Goal: Task Accomplishment & Management: Use online tool/utility

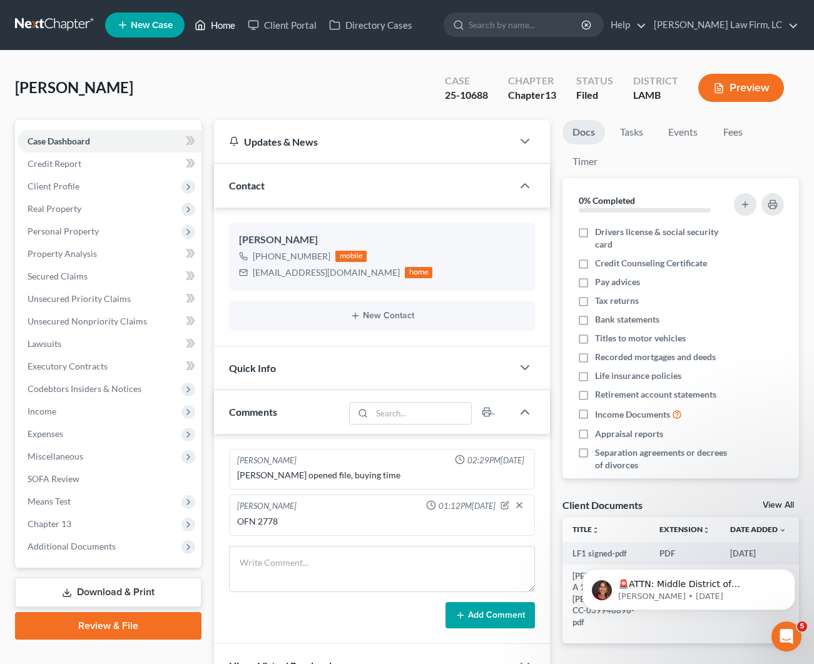
click at [228, 31] on link "Home" at bounding box center [214, 25] width 53 height 23
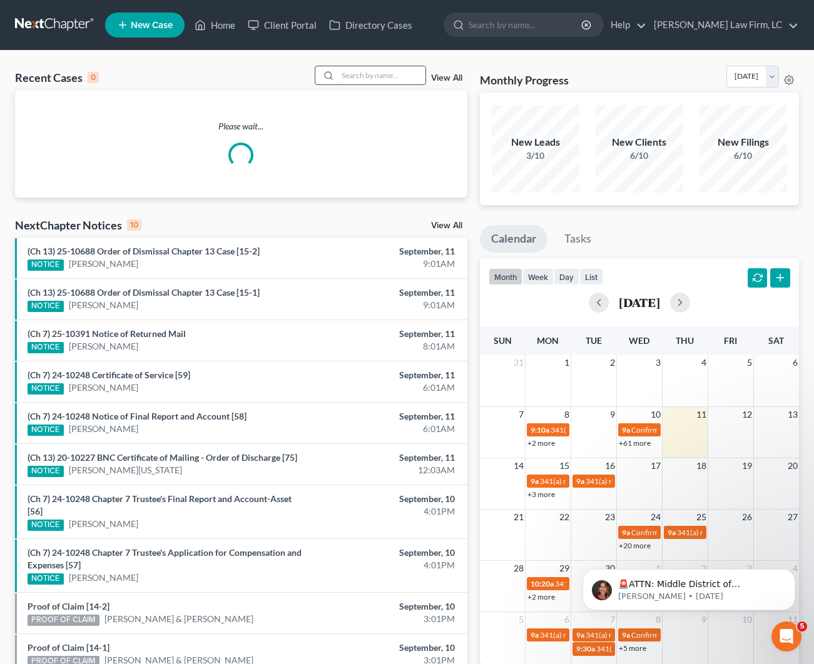
click at [363, 84] on div at bounding box center [370, 75] width 111 height 19
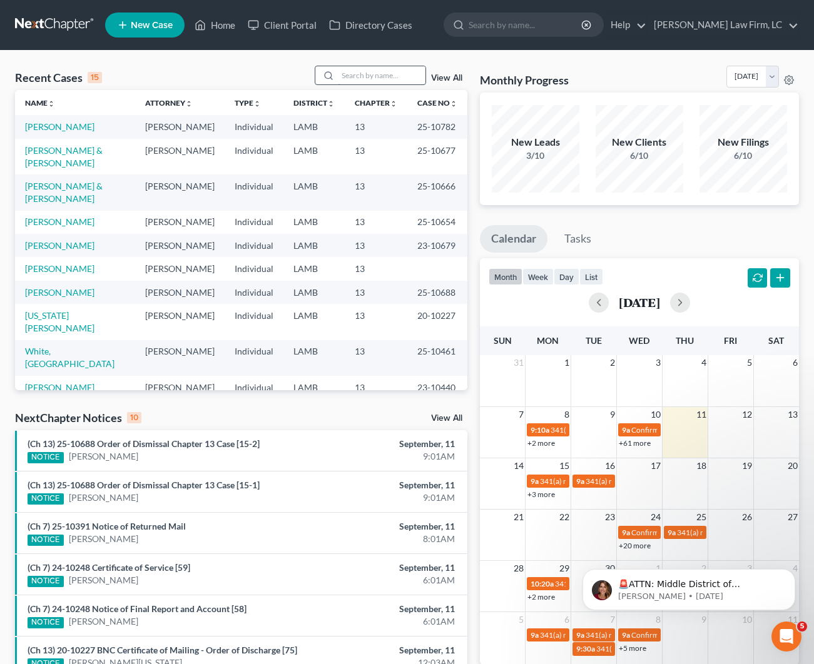
click at [379, 89] on div "Recent Cases 15 View All Name unfold_more expand_more expand_less Attorney unfo…" at bounding box center [241, 228] width 452 height 325
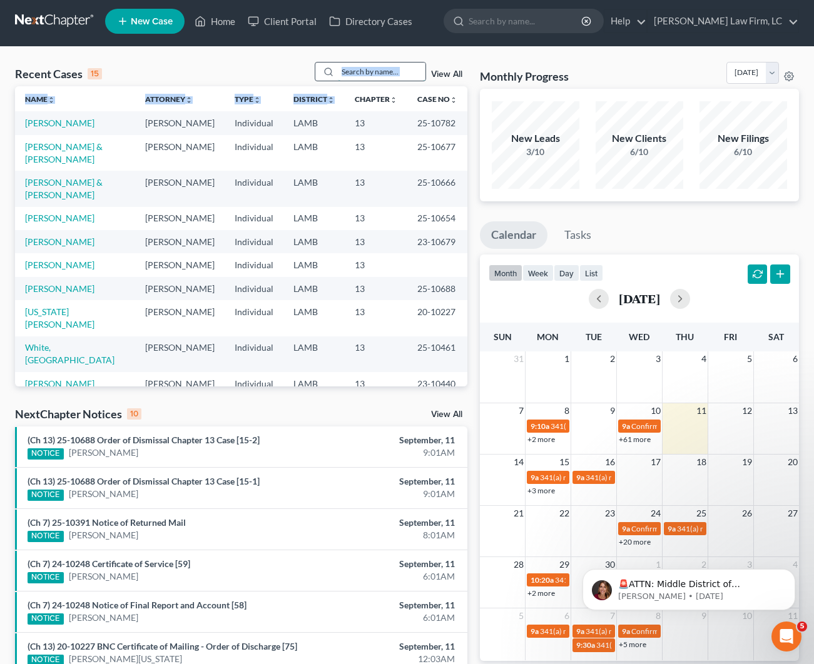
click at [378, 74] on input "search" at bounding box center [382, 72] width 88 height 18
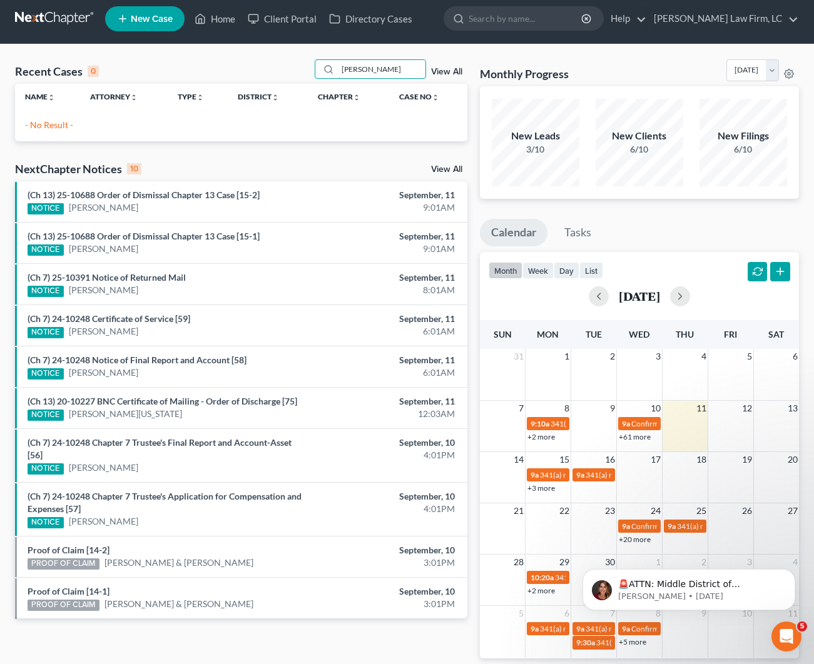
scroll to position [6, 0]
type input "J"
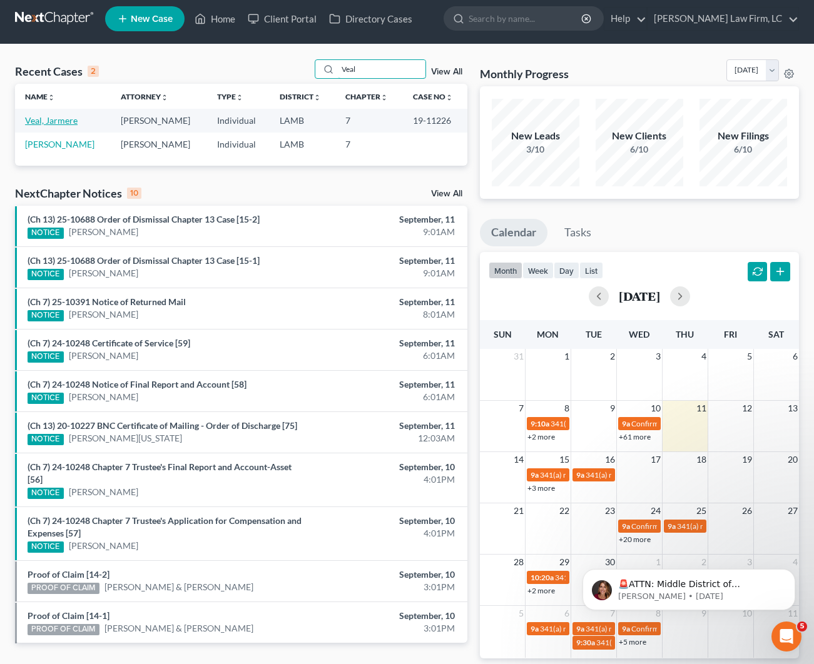
type input "Veal"
click at [46, 121] on link "Veal, Jarmere" at bounding box center [51, 120] width 53 height 11
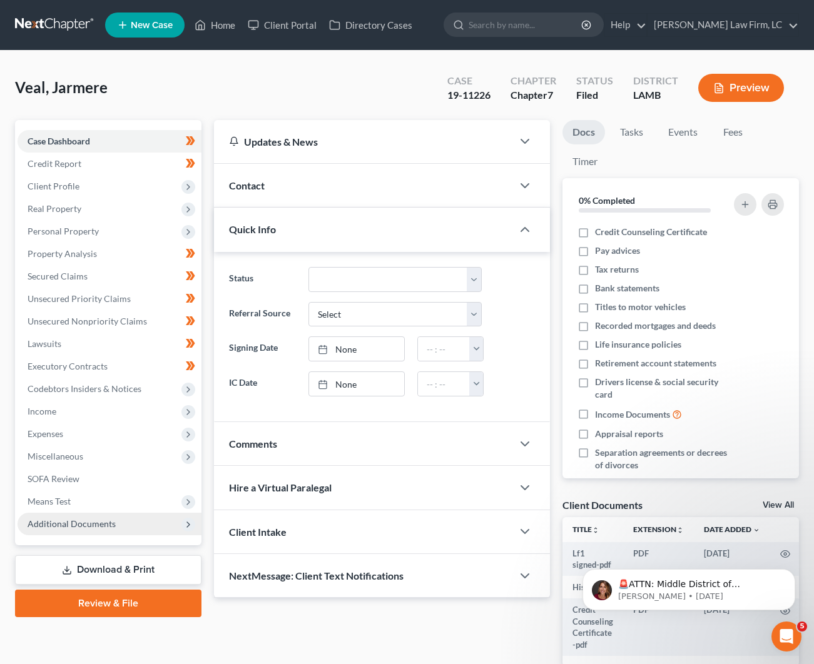
click at [70, 523] on span "Additional Documents" at bounding box center [72, 523] width 88 height 11
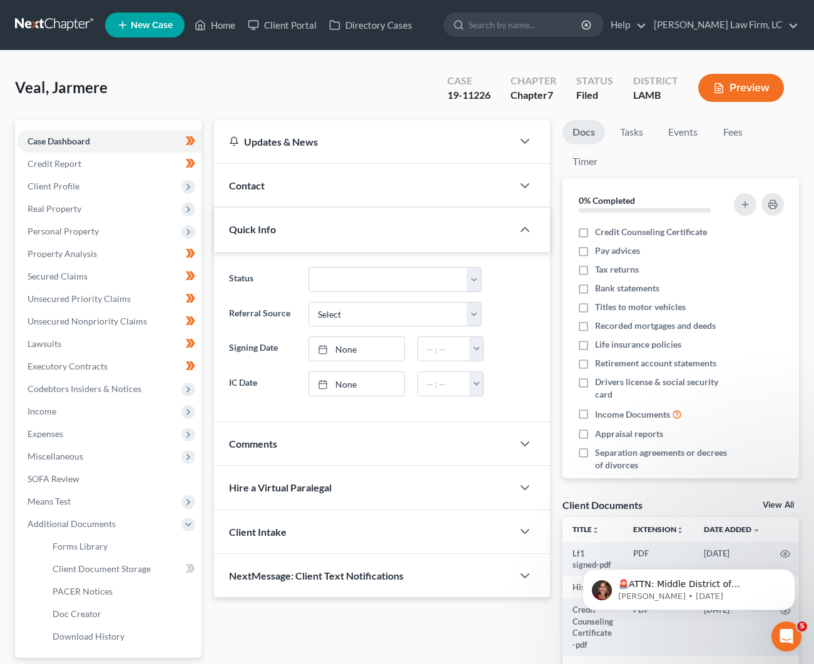
click at [723, 91] on icon "button" at bounding box center [718, 88] width 11 height 11
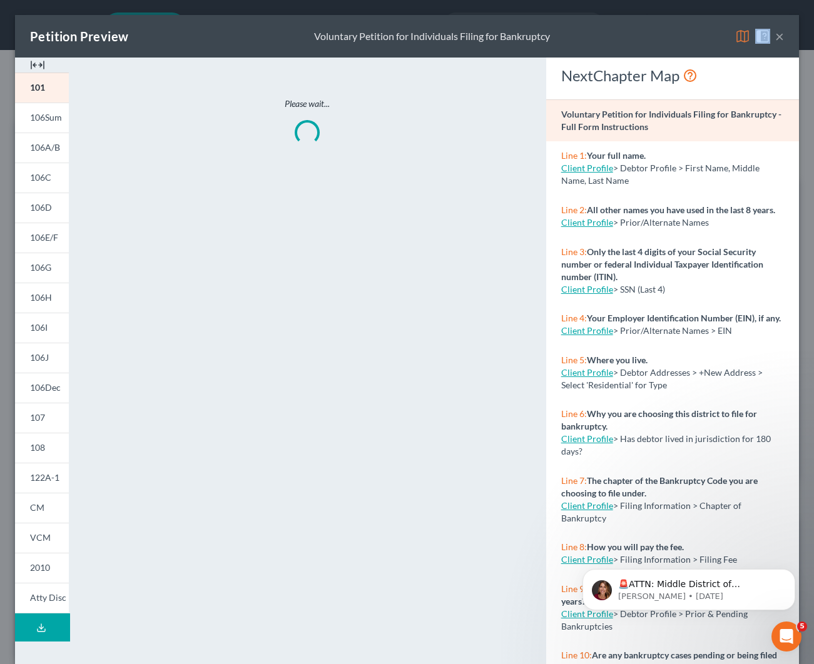
click at [37, 66] on img at bounding box center [37, 65] width 15 height 15
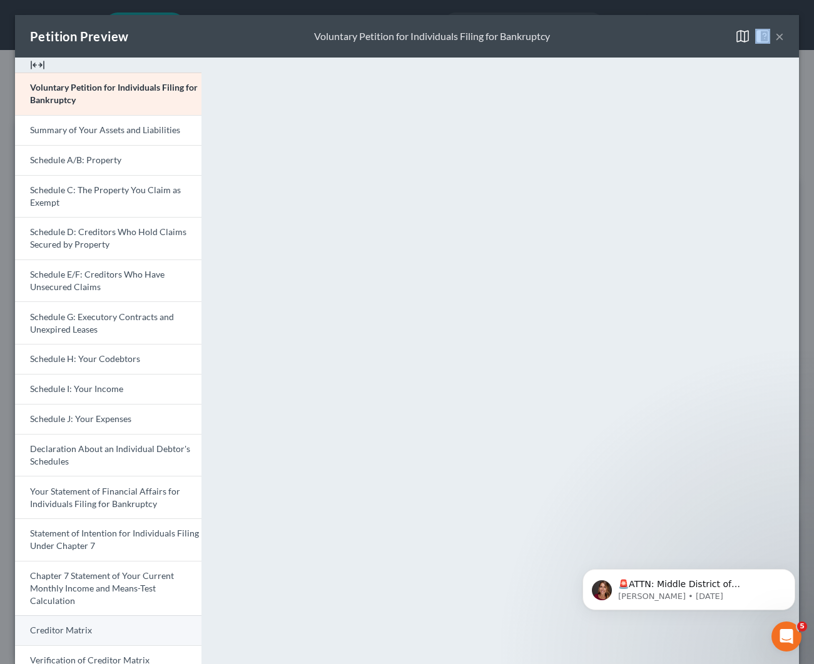
click at [126, 623] on link "Creditor Matrix" at bounding box center [108, 630] width 186 height 30
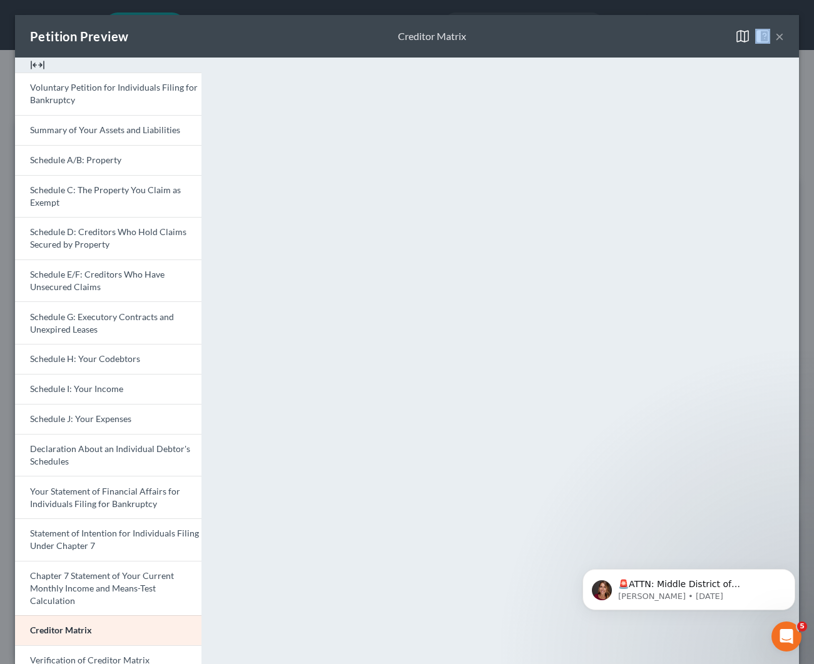
click at [780, 36] on button "×" at bounding box center [779, 36] width 9 height 15
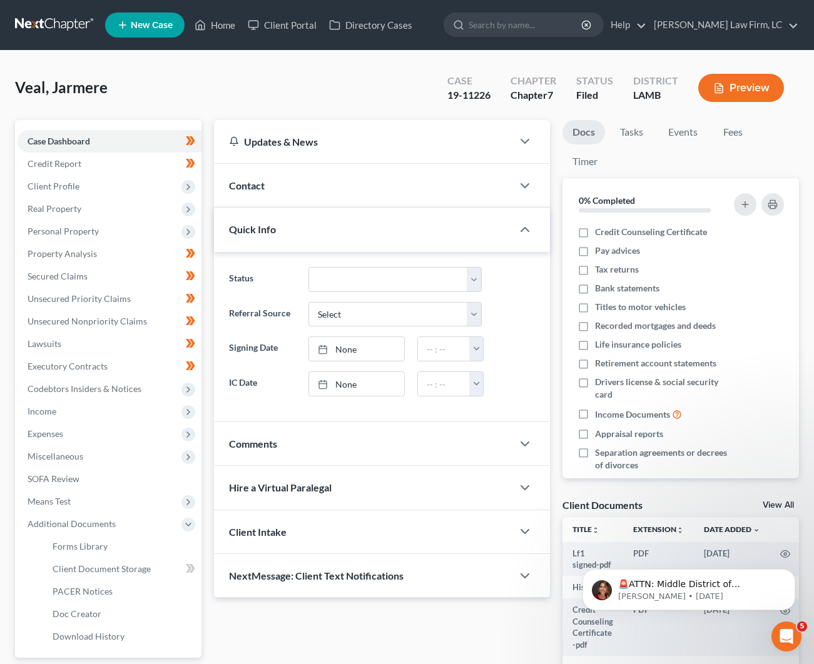
click at [301, 181] on div "Contact" at bounding box center [363, 185] width 298 height 43
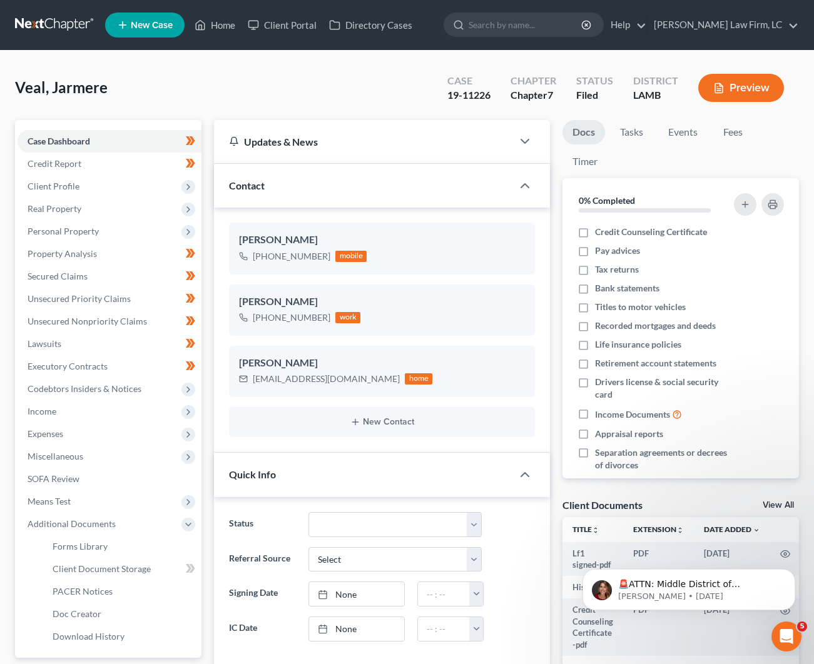
scroll to position [0, 1]
drag, startPoint x: 326, startPoint y: 255, endPoint x: 263, endPoint y: 258, distance: 63.2
click at [263, 258] on div "[PHONE_NUMBER] mobile" at bounding box center [303, 256] width 128 height 16
click at [727, 91] on button "Preview" at bounding box center [741, 88] width 86 height 28
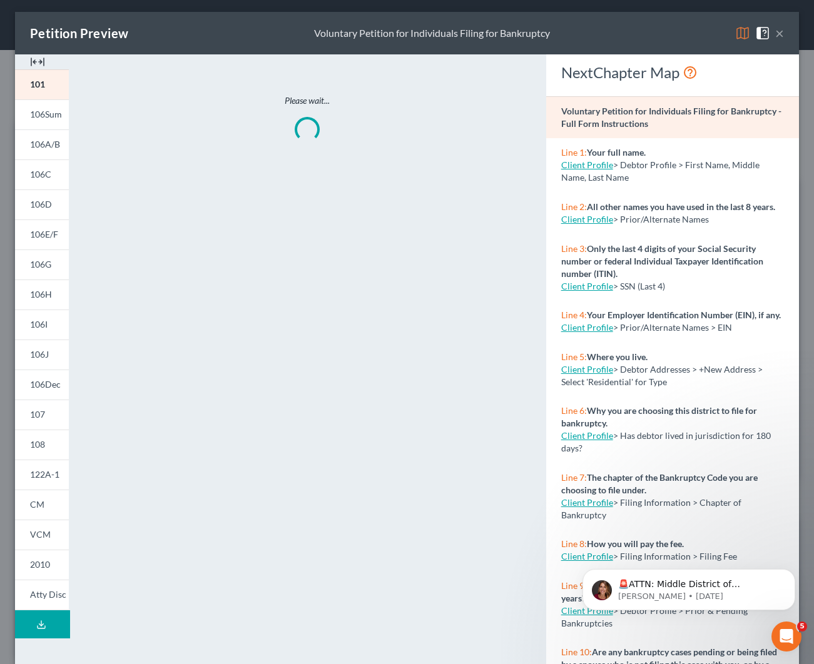
click at [46, 61] on div at bounding box center [42, 61] width 54 height 15
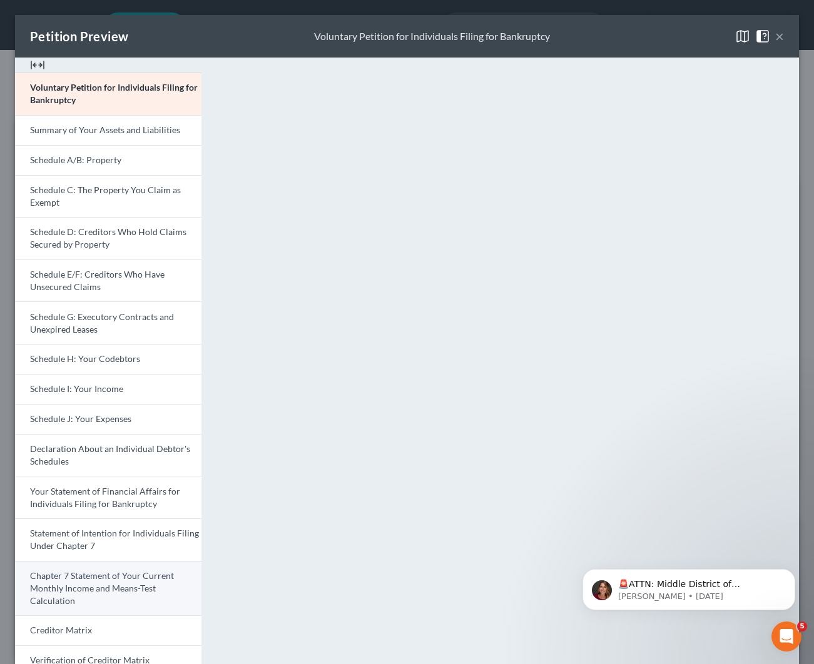
scroll to position [97, 0]
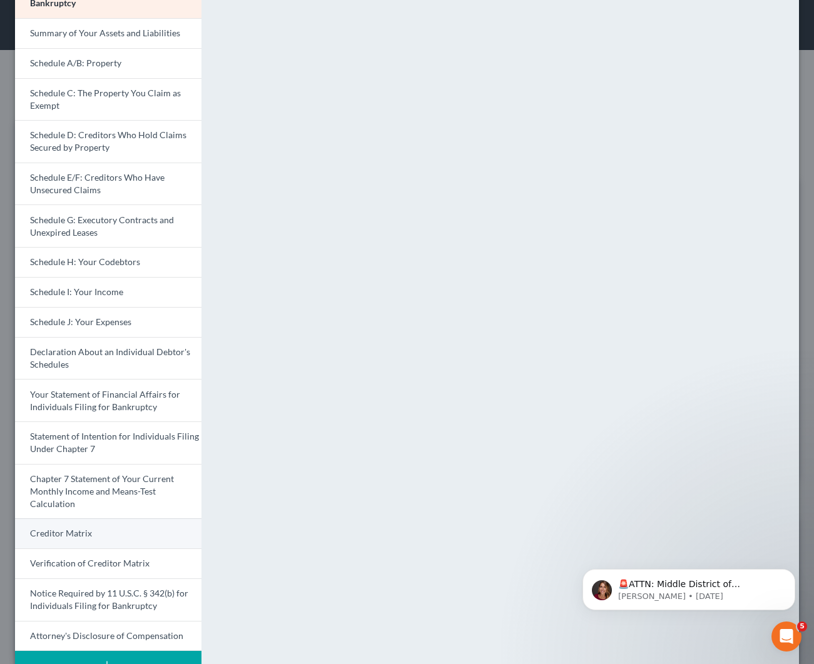
click at [98, 528] on link "Creditor Matrix" at bounding box center [108, 533] width 186 height 30
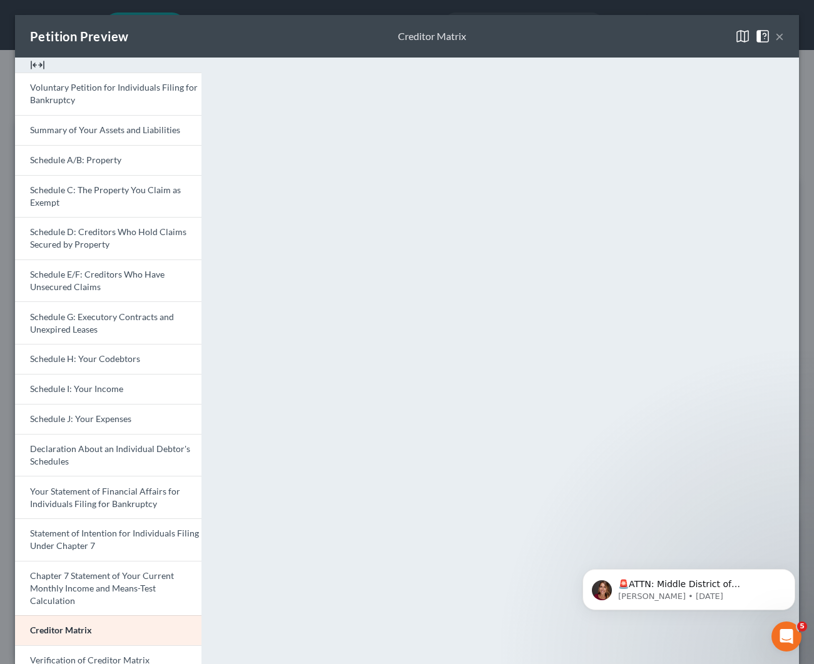
scroll to position [0, 0]
